Goal: Transaction & Acquisition: Purchase product/service

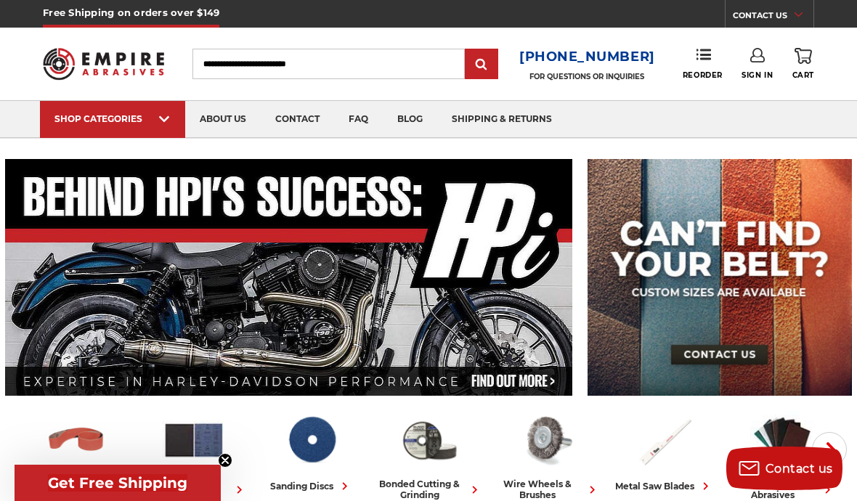
click at [290, 69] on input "Search" at bounding box center [328, 64] width 273 height 31
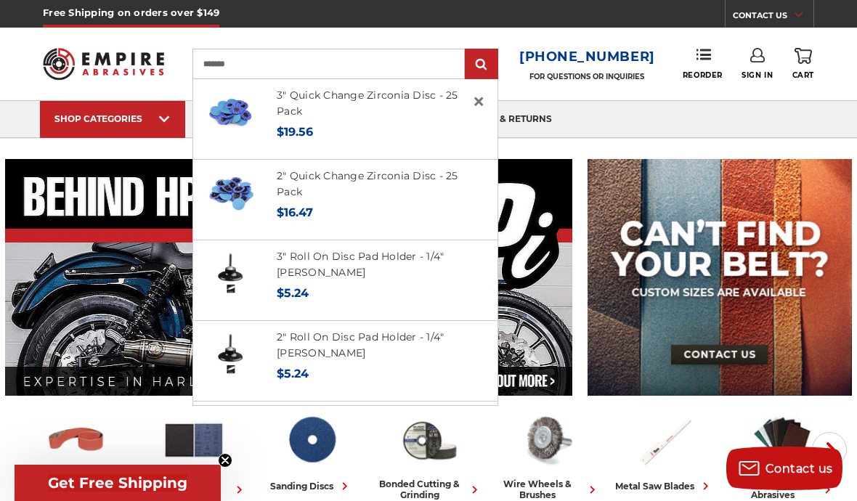
type input "*******"
click at [487, 65] on input "submit" at bounding box center [481, 64] width 29 height 29
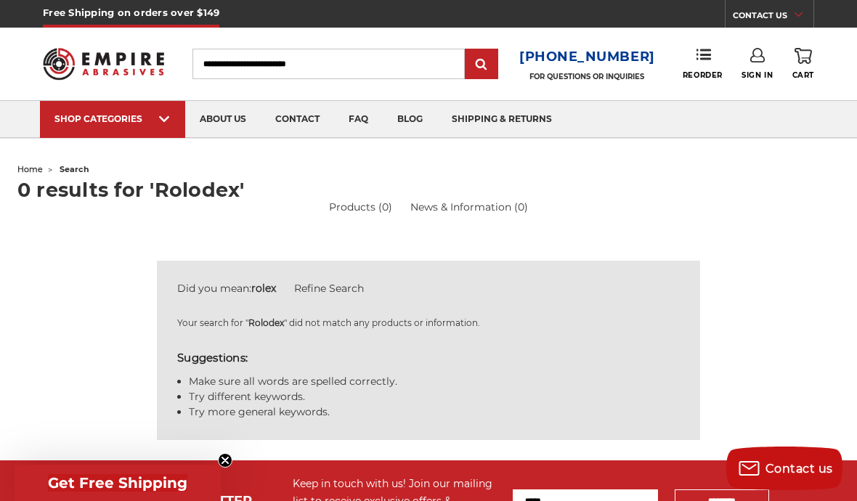
click at [338, 58] on input "Search" at bounding box center [328, 64] width 273 height 31
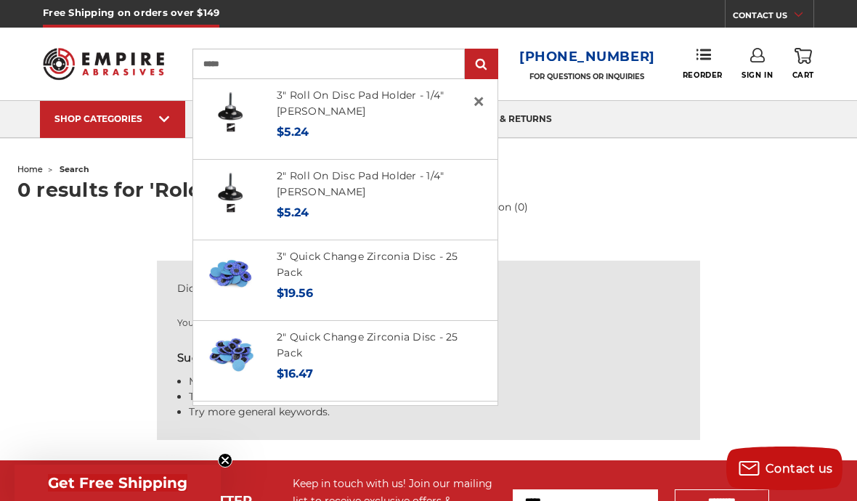
type input "*****"
click at [481, 68] on input "submit" at bounding box center [481, 64] width 29 height 29
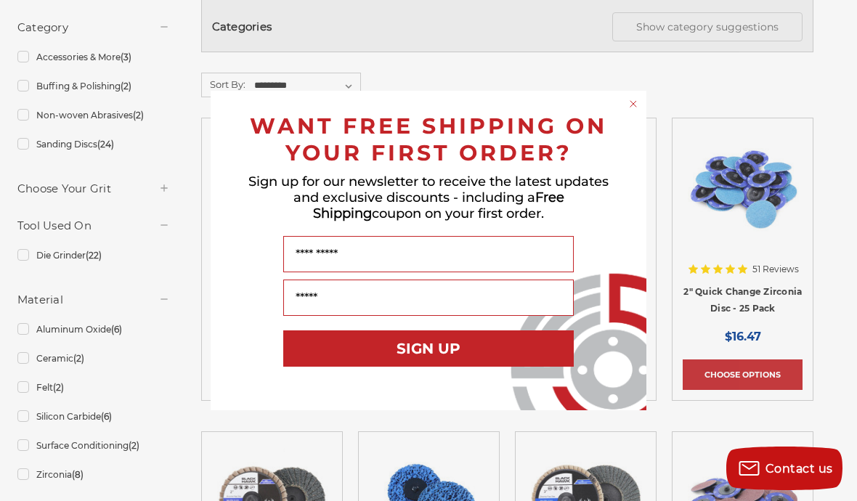
scroll to position [320, 0]
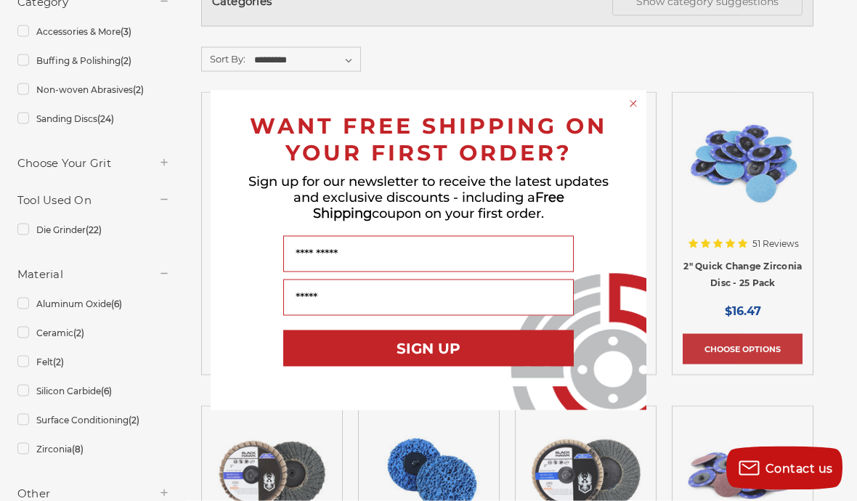
click at [631, 111] on circle "Close dialog" at bounding box center [634, 104] width 14 height 14
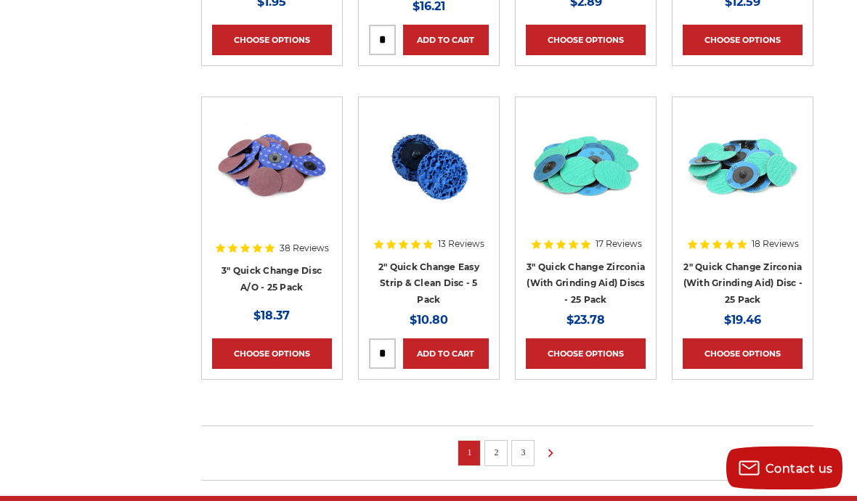
scroll to position [943, 0]
click at [556, 450] on icon at bounding box center [550, 453] width 17 height 16
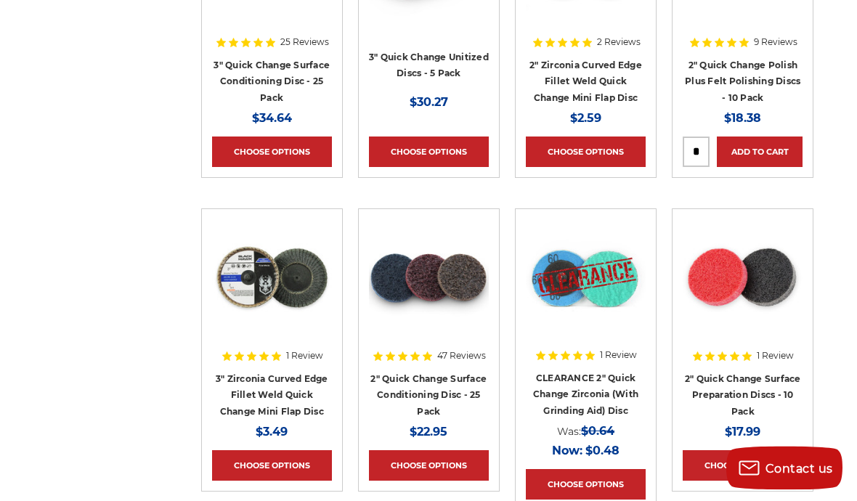
scroll to position [832, 0]
click at [601, 294] on img at bounding box center [586, 277] width 120 height 116
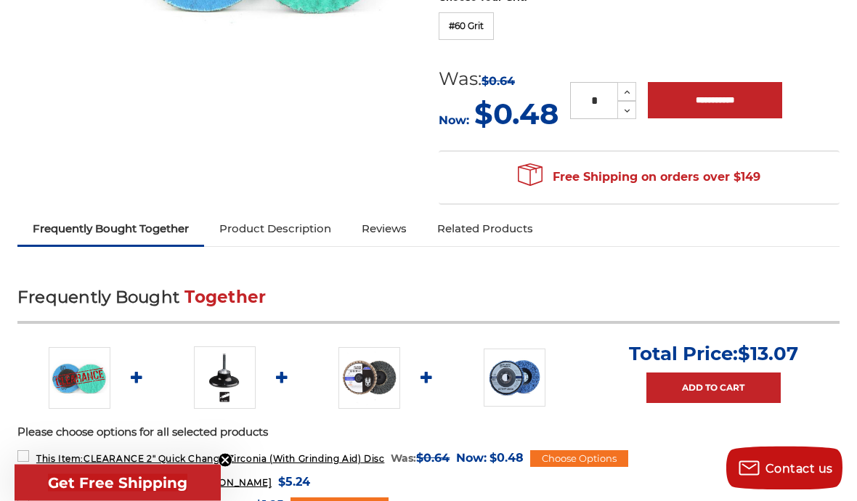
scroll to position [397, 0]
click at [301, 230] on link "Product Description" at bounding box center [275, 229] width 142 height 32
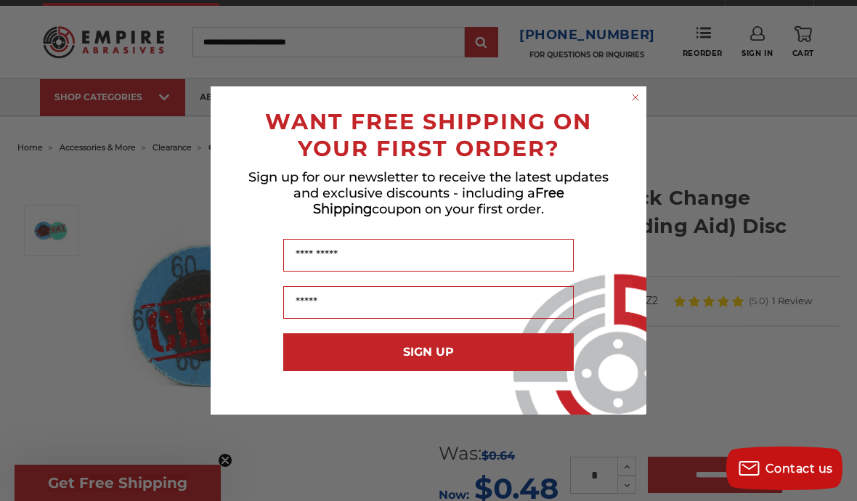
scroll to position [0, 0]
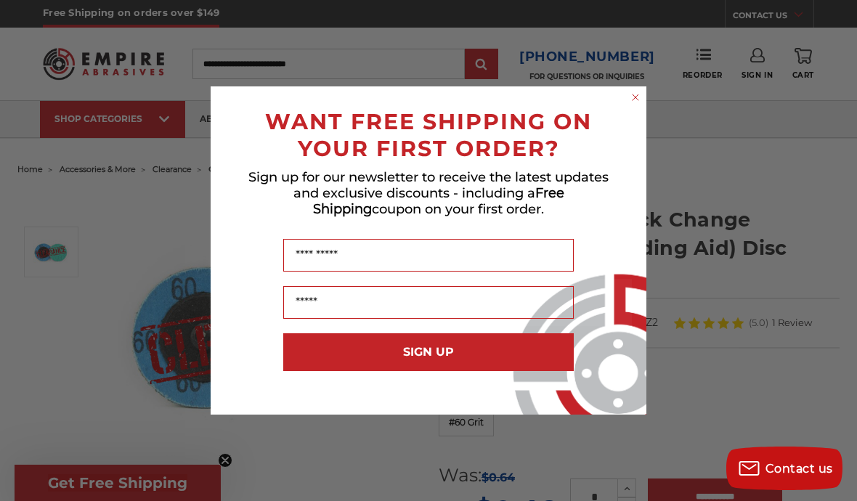
click at [642, 94] on circle "Close dialog" at bounding box center [636, 98] width 14 height 14
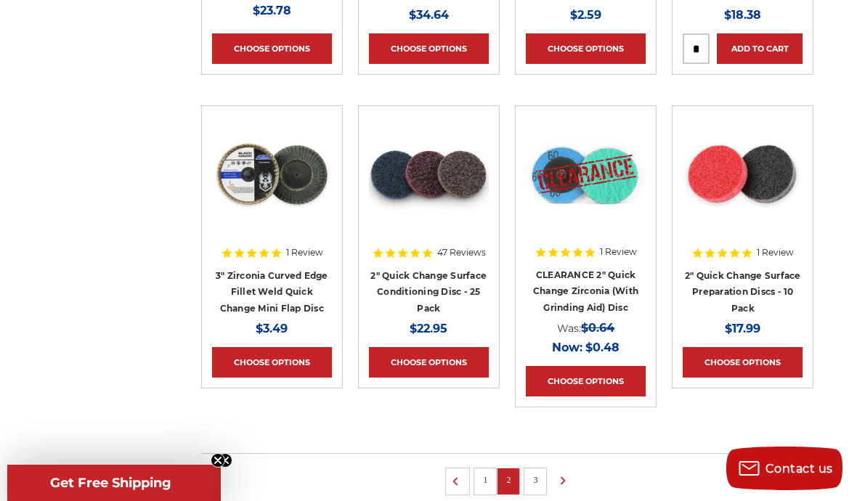
click at [567, 483] on icon at bounding box center [562, 481] width 17 height 16
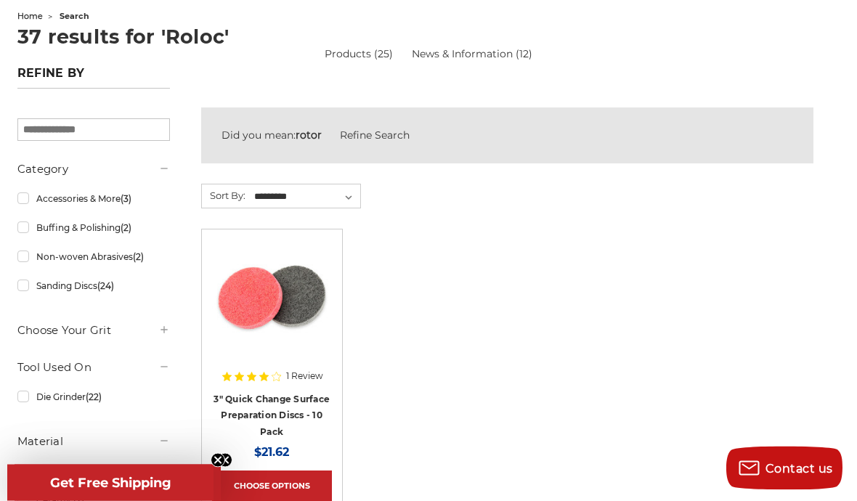
scroll to position [153, 0]
click at [25, 232] on link "Buffing & Polishing (2)" at bounding box center [93, 227] width 153 height 25
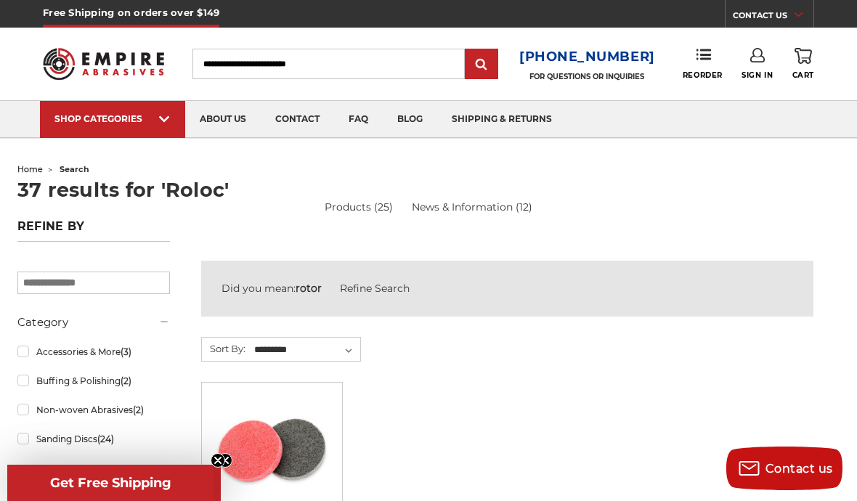
click at [299, 66] on input "Search" at bounding box center [328, 64] width 273 height 31
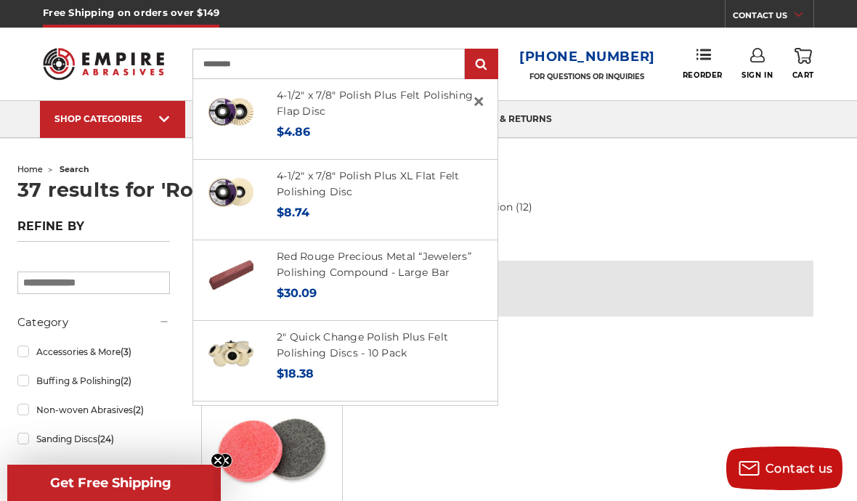
type input "*********"
click at [492, 64] on input "submit" at bounding box center [481, 64] width 29 height 29
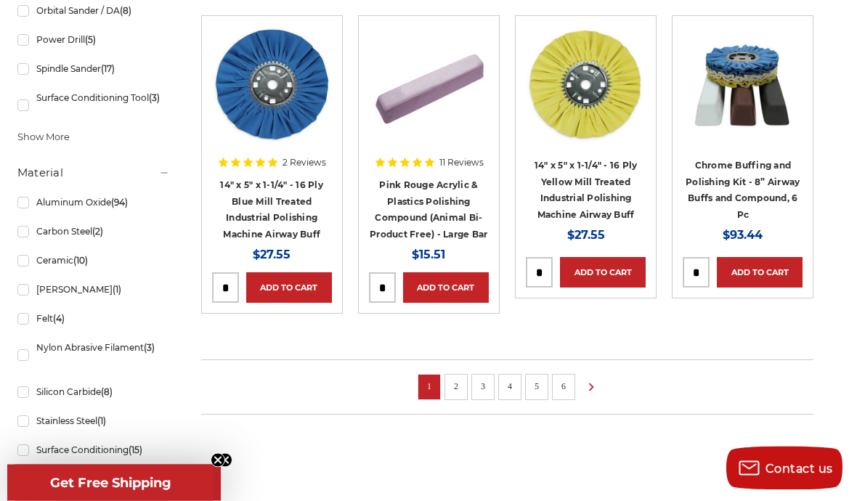
scroll to position [1005, 0]
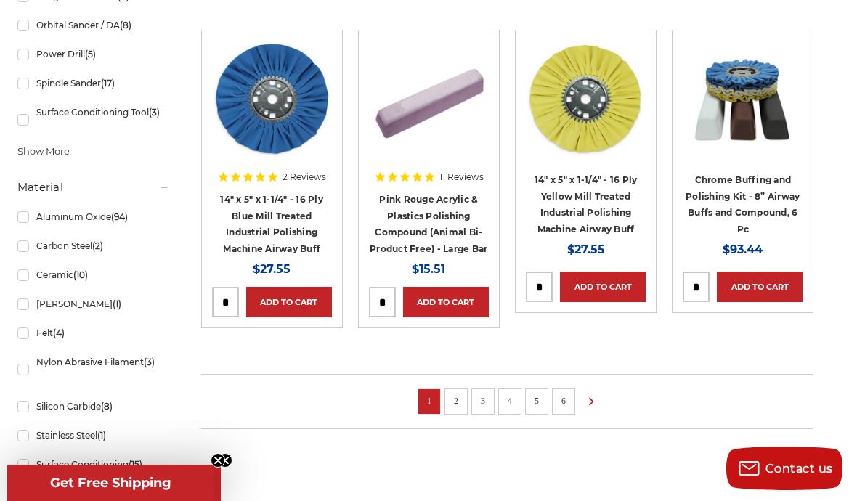
click at [595, 394] on icon at bounding box center [591, 402] width 17 height 16
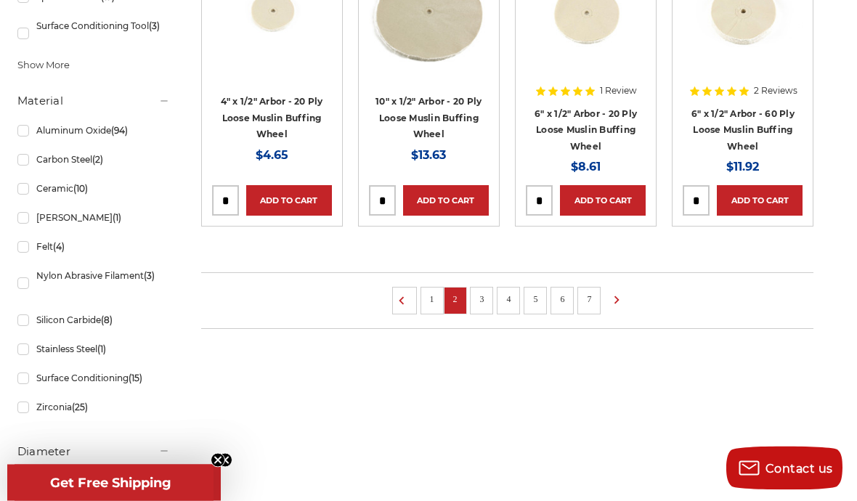
scroll to position [1089, 0]
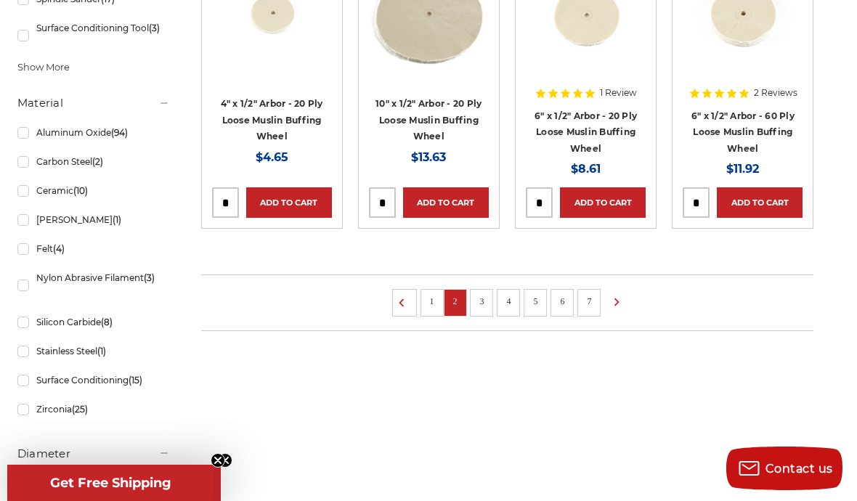
click at [611, 298] on icon at bounding box center [616, 302] width 17 height 16
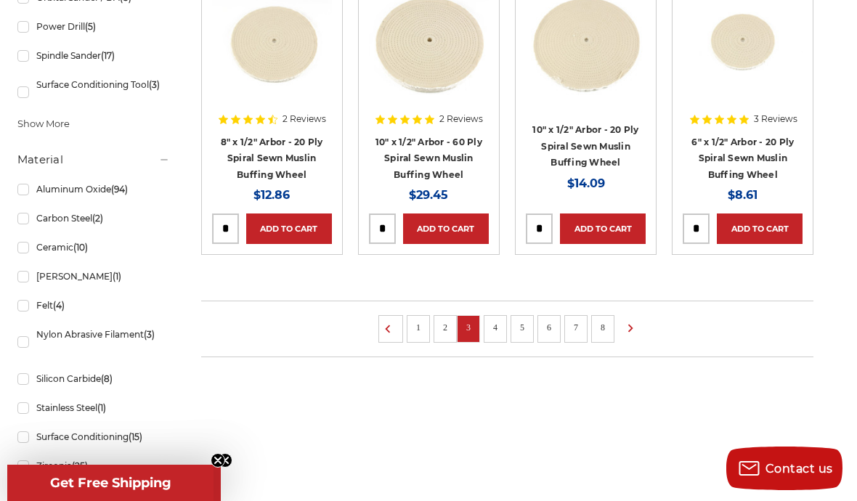
scroll to position [1032, 0]
click at [638, 328] on icon at bounding box center [630, 329] width 17 height 16
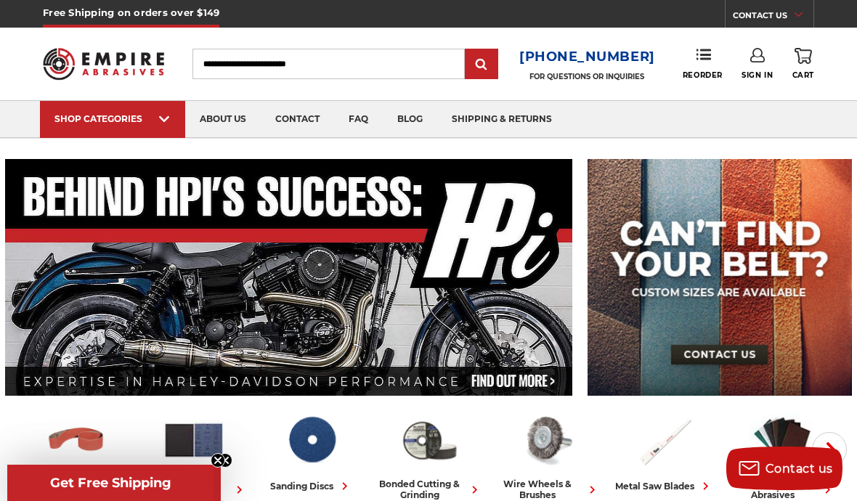
click at [291, 59] on input "Search" at bounding box center [328, 64] width 273 height 31
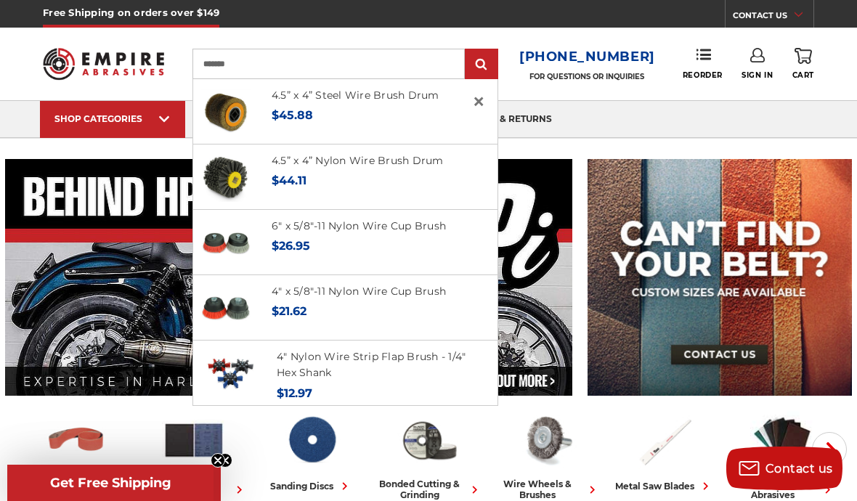
type input "*******"
click at [487, 57] on input "submit" at bounding box center [481, 64] width 29 height 29
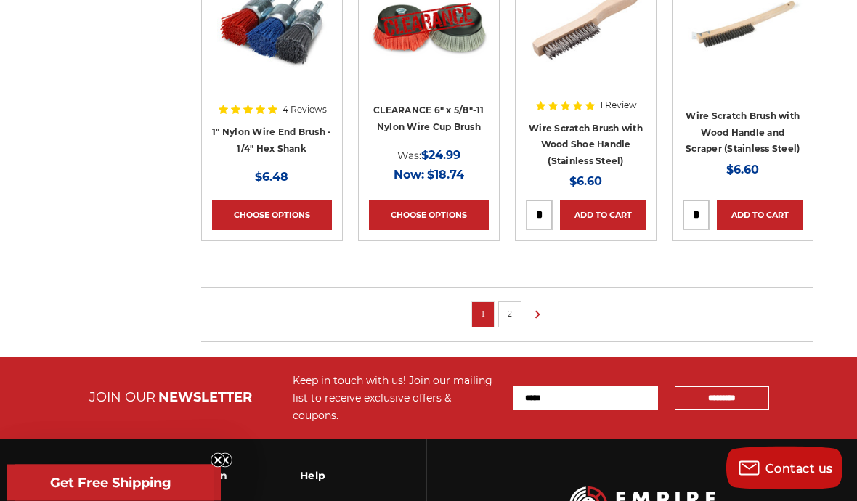
click at [543, 313] on icon at bounding box center [537, 315] width 17 height 16
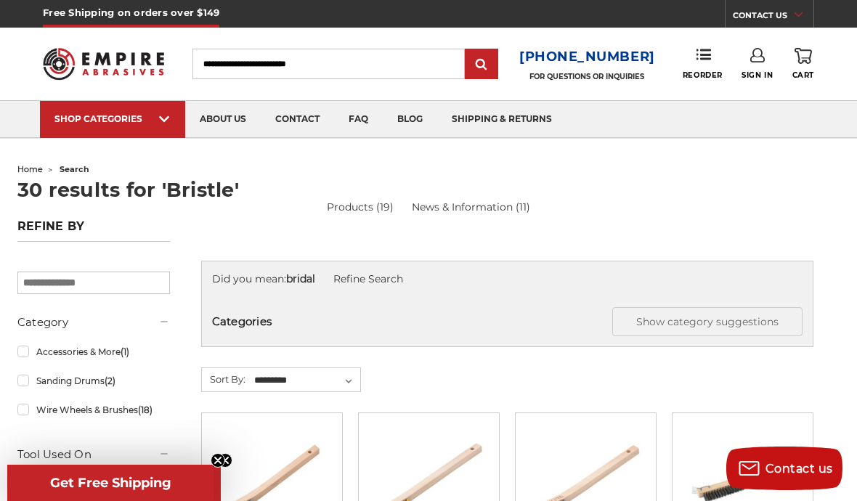
click at [283, 68] on input "Search" at bounding box center [328, 64] width 273 height 31
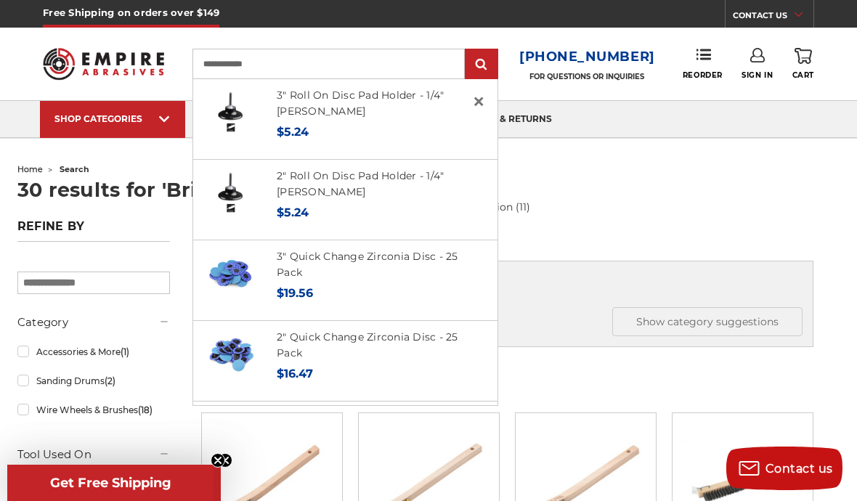
type input "**********"
click at [487, 65] on input "submit" at bounding box center [481, 64] width 29 height 29
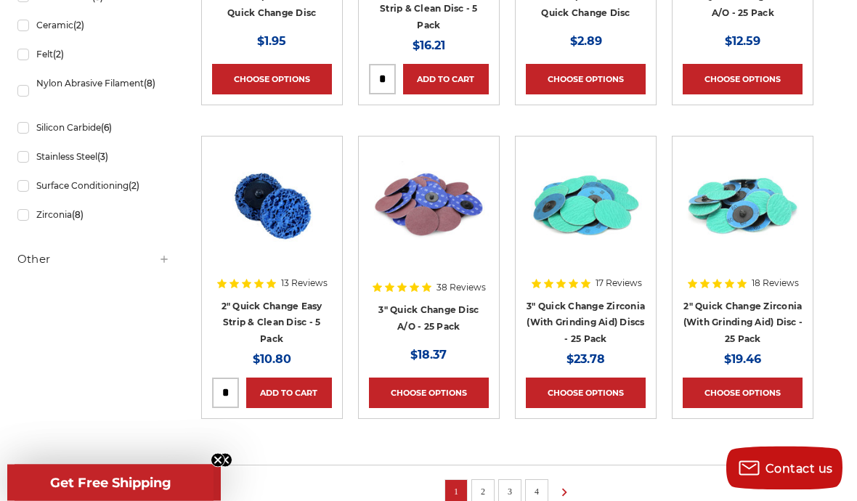
scroll to position [904, 0]
click at [293, 216] on img at bounding box center [272, 205] width 120 height 116
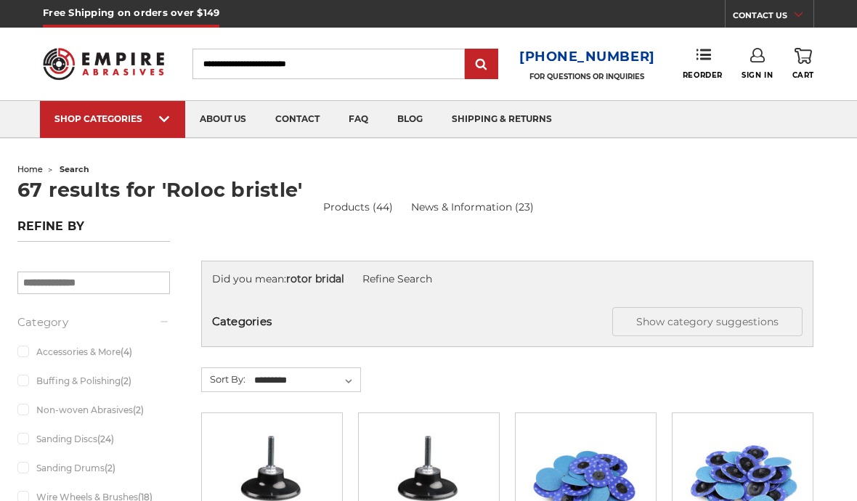
scroll to position [967, 0]
